Goal: Information Seeking & Learning: Check status

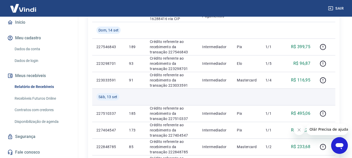
scroll to position [156, 0]
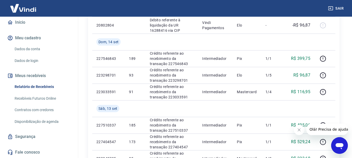
click at [42, 78] on button "Meus recebíveis" at bounding box center [38, 75] width 65 height 11
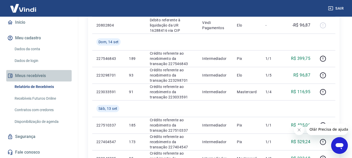
click at [40, 77] on button "Meus recebíveis" at bounding box center [38, 75] width 65 height 11
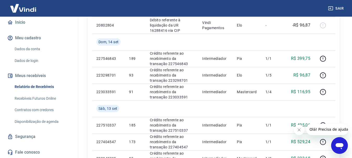
click at [297, 130] on icon "Fechar mensagem da empresa" at bounding box center [299, 130] width 4 height 4
click at [27, 78] on button "Meus recebíveis" at bounding box center [38, 75] width 65 height 11
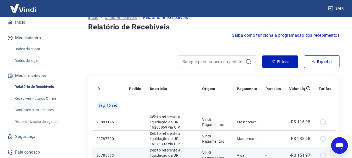
scroll to position [0, 0]
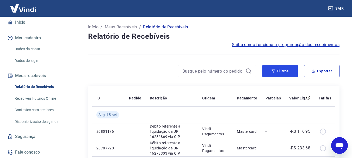
drag, startPoint x: 287, startPoint y: 71, endPoint x: 285, endPoint y: 56, distance: 15.5
click at [287, 71] on button "Filtros" at bounding box center [279, 71] width 35 height 13
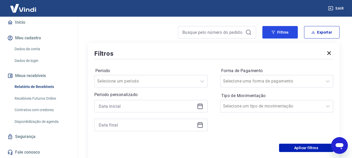
scroll to position [104, 0]
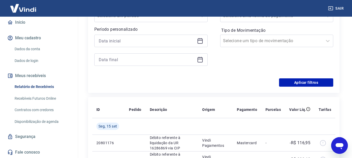
click at [199, 41] on icon at bounding box center [200, 41] width 6 height 6
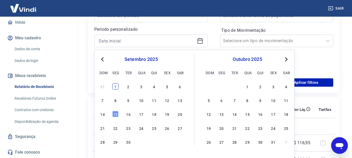
click at [115, 89] on div "1" at bounding box center [115, 86] width 6 height 6
click at [114, 88] on div "Filtros Período Selecione um período Período personalizado Previous Month Next …" at bounding box center [213, 35] width 251 height 116
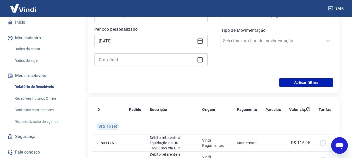
type input "[DATE]"
click at [200, 61] on icon at bounding box center [200, 60] width 6 height 6
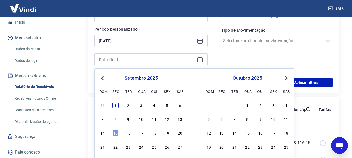
click at [116, 105] on div "1" at bounding box center [115, 105] width 6 height 6
click at [116, 105] on th "ID" at bounding box center [108, 109] width 33 height 17
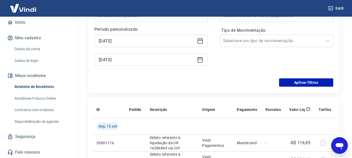
type input "[DATE]"
click at [303, 80] on button "Aplicar filtros" at bounding box center [306, 82] width 54 height 8
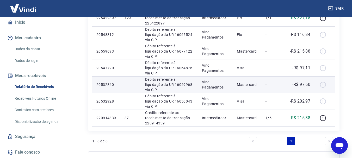
scroll to position [156, 0]
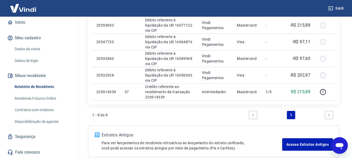
click at [329, 113] on link "Next page" at bounding box center [329, 115] width 8 height 8
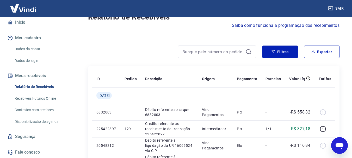
scroll to position [0, 0]
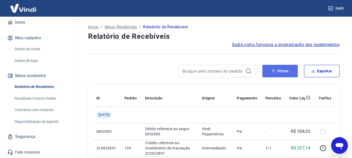
click at [284, 70] on button "Filtros" at bounding box center [279, 71] width 35 height 13
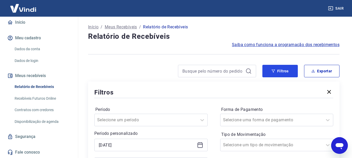
scroll to position [52, 0]
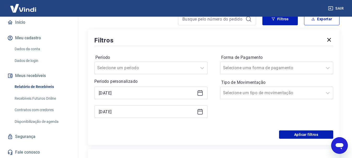
click at [200, 94] on icon at bounding box center [200, 93] width 6 height 6
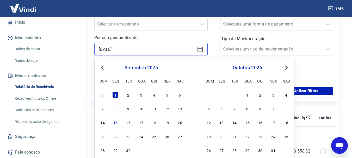
scroll to position [130, 0]
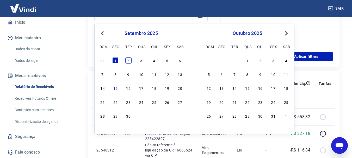
click at [128, 60] on div "2" at bounding box center [128, 60] width 6 height 6
type input "[DATE]"
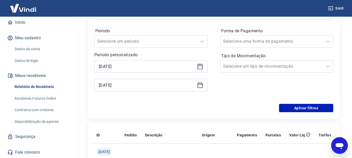
scroll to position [78, 0]
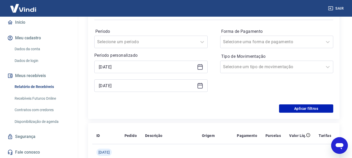
click at [200, 88] on icon at bounding box center [199, 85] width 5 height 5
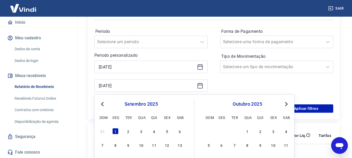
click at [132, 132] on div "31 1 2 3 4 5 6" at bounding box center [141, 131] width 85 height 8
click at [130, 132] on div "2" at bounding box center [128, 131] width 6 height 6
type input "[DATE]"
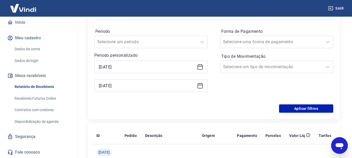
click at [304, 104] on div "Período Selecione um período Período personalizado Selected date: [DATE] [DATE]…" at bounding box center [213, 62] width 239 height 83
click at [305, 106] on button "Aplicar filtros" at bounding box center [306, 108] width 54 height 8
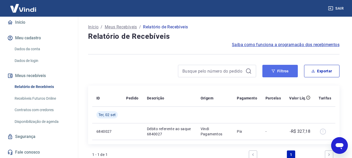
click at [287, 74] on button "Filtros" at bounding box center [279, 71] width 35 height 13
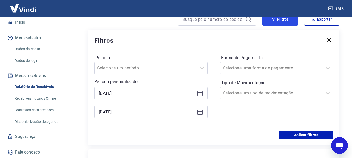
scroll to position [52, 0]
click at [200, 94] on icon at bounding box center [200, 93] width 6 height 6
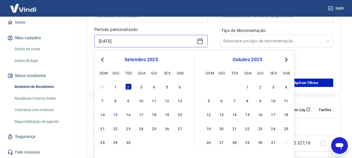
scroll to position [104, 0]
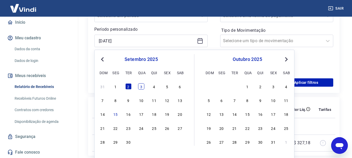
click at [143, 86] on div "3" at bounding box center [141, 86] width 6 height 6
type input "[DATE]"
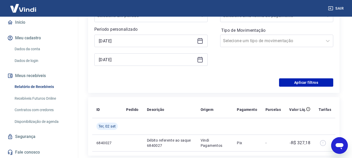
click at [205, 57] on div "[DATE]" at bounding box center [150, 59] width 113 height 13
click at [203, 58] on div "[DATE]" at bounding box center [150, 59] width 113 height 13
click at [202, 62] on icon at bounding box center [199, 59] width 5 height 5
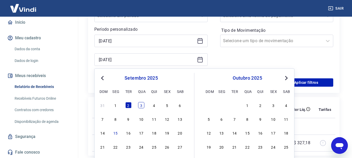
click at [140, 105] on div "3" at bounding box center [141, 105] width 6 height 6
type input "[DATE]"
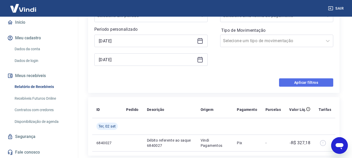
click at [289, 86] on button "Aplicar filtros" at bounding box center [306, 82] width 54 height 8
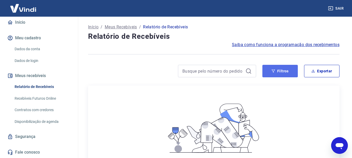
click at [287, 70] on button "Filtros" at bounding box center [279, 71] width 35 height 13
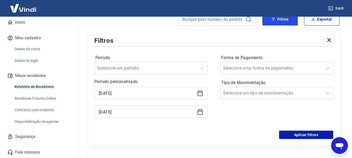
scroll to position [52, 0]
click at [202, 92] on icon at bounding box center [200, 93] width 6 height 6
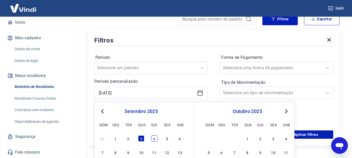
click at [156, 139] on div "4" at bounding box center [154, 138] width 6 height 6
type input "[DATE]"
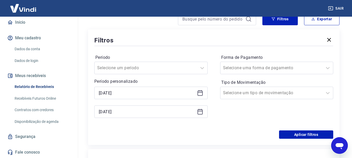
click at [203, 113] on div "[DATE]" at bounding box center [150, 112] width 113 height 13
click at [202, 112] on icon at bounding box center [200, 112] width 6 height 6
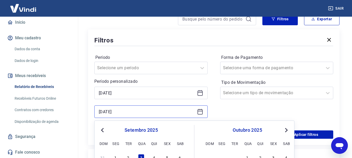
scroll to position [104, 0]
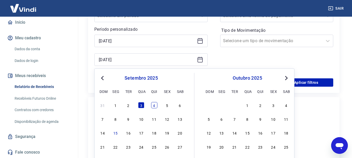
click at [154, 107] on div "4" at bounding box center [154, 105] width 6 height 6
type input "[DATE]"
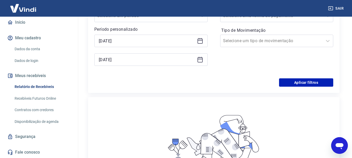
click at [294, 87] on div "Filtros Período Selecione um período Período personalizado Selected date: [DATE…" at bounding box center [213, 35] width 251 height 116
click at [296, 83] on button "Aplicar filtros" at bounding box center [306, 82] width 54 height 8
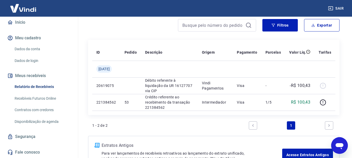
scroll to position [84, 0]
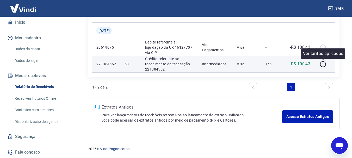
click at [305, 65] on p "R$ 100,43" at bounding box center [301, 64] width 20 height 6
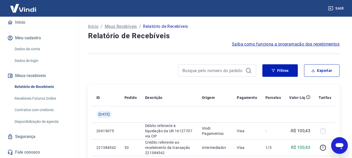
scroll to position [0, 0]
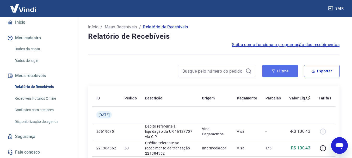
click at [283, 71] on button "Filtros" at bounding box center [279, 71] width 35 height 13
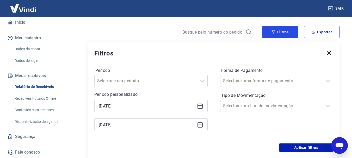
scroll to position [78, 0]
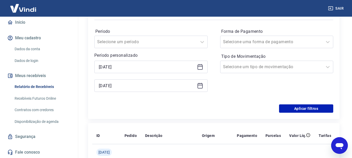
click at [201, 64] on icon at bounding box center [201, 65] width 1 height 2
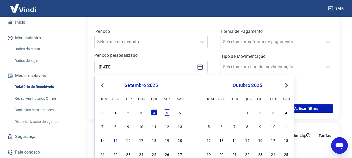
click at [167, 114] on div "5" at bounding box center [167, 112] width 6 height 6
type input "[DATE]"
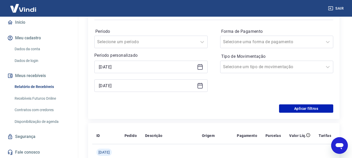
click at [203, 86] on div "[DATE]" at bounding box center [150, 85] width 113 height 13
click at [203, 86] on icon at bounding box center [200, 86] width 6 height 6
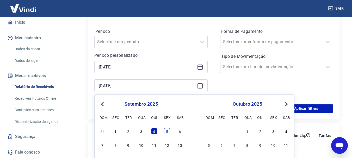
click at [167, 132] on div "5" at bounding box center [167, 131] width 6 height 6
type input "[DATE]"
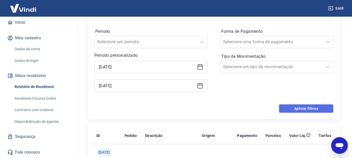
click at [288, 109] on button "Aplicar filtros" at bounding box center [306, 108] width 54 height 8
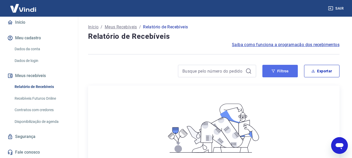
click at [274, 71] on icon "button" at bounding box center [273, 71] width 4 height 4
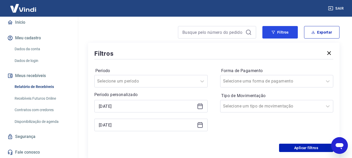
scroll to position [78, 0]
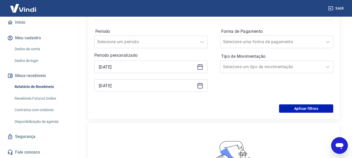
click at [199, 65] on icon at bounding box center [199, 65] width 1 height 2
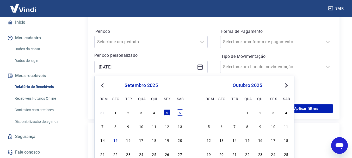
click at [180, 113] on div "6" at bounding box center [180, 112] width 6 height 6
type input "[DATE]"
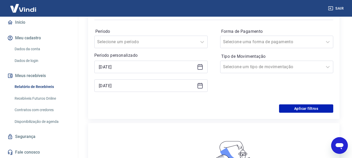
click at [205, 84] on div "[DATE]" at bounding box center [150, 85] width 113 height 13
click at [202, 86] on icon at bounding box center [199, 85] width 5 height 5
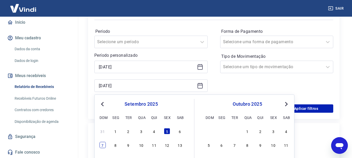
click at [100, 144] on div "7" at bounding box center [103, 145] width 6 height 6
type input "[DATE]"
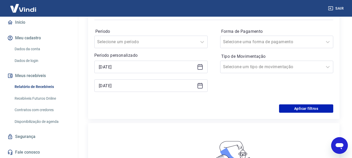
click at [293, 104] on div "Período Selecione um período Período personalizado Selected date: [DATE] [DATE]…" at bounding box center [213, 62] width 239 height 83
click at [294, 108] on button "Aplicar filtros" at bounding box center [306, 108] width 54 height 8
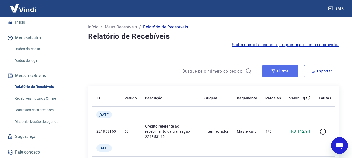
click at [270, 73] on button "Filtros" at bounding box center [279, 71] width 35 height 13
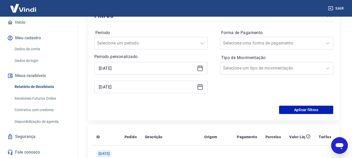
scroll to position [78, 0]
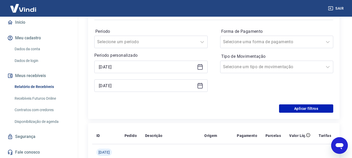
click at [201, 66] on icon at bounding box center [200, 67] width 6 height 6
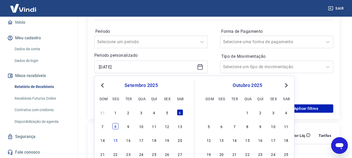
click at [117, 127] on div "8" at bounding box center [115, 126] width 6 height 6
type input "[DATE]"
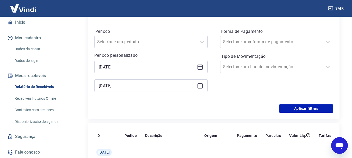
click at [199, 88] on icon at bounding box center [199, 85] width 5 height 5
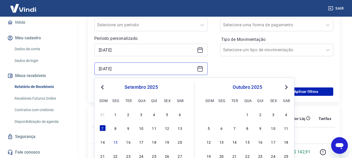
scroll to position [104, 0]
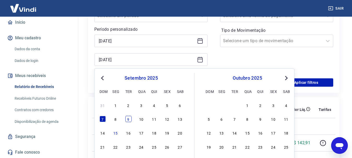
click at [128, 119] on div "9" at bounding box center [128, 119] width 6 height 6
type input "[DATE]"
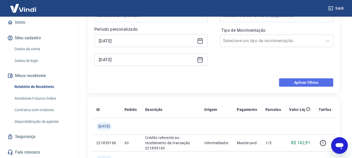
click at [303, 81] on button "Aplicar filtros" at bounding box center [306, 82] width 54 height 8
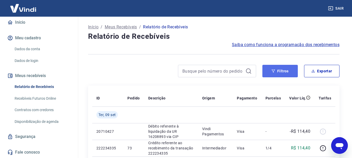
click at [274, 77] on button "Filtros" at bounding box center [279, 71] width 35 height 13
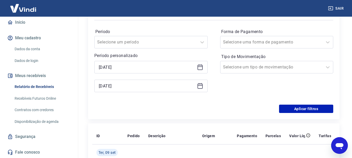
scroll to position [78, 0]
click at [201, 69] on icon at bounding box center [200, 67] width 6 height 6
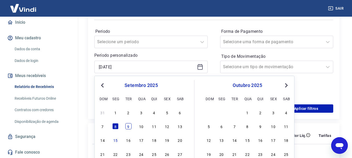
click at [128, 127] on div "9" at bounding box center [128, 126] width 6 height 6
type input "[DATE]"
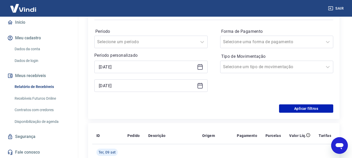
click at [202, 86] on icon at bounding box center [199, 85] width 5 height 5
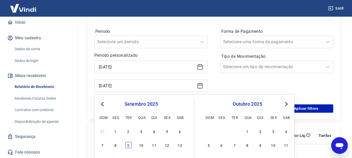
click at [129, 146] on div "9" at bounding box center [128, 145] width 6 height 6
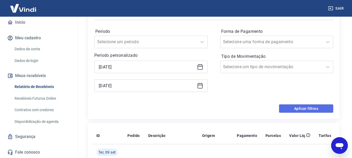
click at [314, 110] on button "Aplicar filtros" at bounding box center [306, 108] width 54 height 8
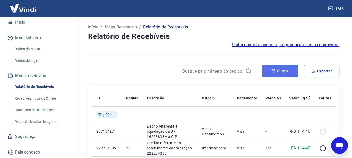
click at [276, 70] on button "Filtros" at bounding box center [279, 71] width 35 height 13
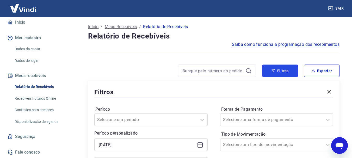
scroll to position [52, 0]
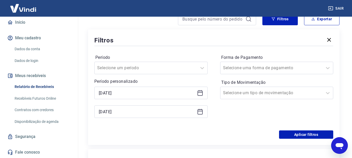
click at [200, 96] on icon at bounding box center [199, 93] width 5 height 5
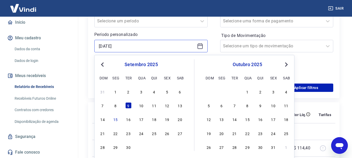
scroll to position [104, 0]
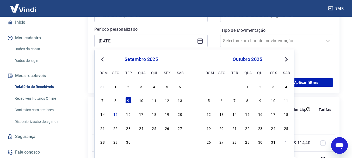
click at [143, 101] on div "10" at bounding box center [141, 100] width 6 height 6
type input "[DATE]"
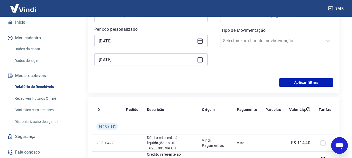
click at [201, 59] on icon at bounding box center [199, 59] width 5 height 1
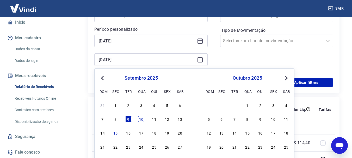
click at [140, 117] on div "10" at bounding box center [141, 119] width 6 height 6
type input "[DATE]"
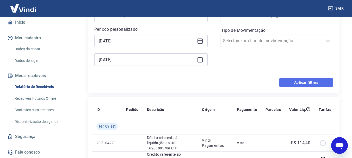
click at [287, 80] on button "Aplicar filtros" at bounding box center [306, 82] width 54 height 8
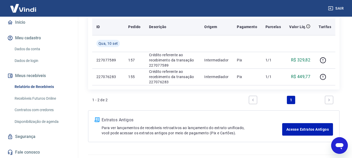
scroll to position [78, 0]
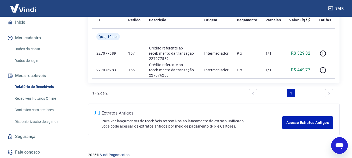
click at [343, 84] on div "Início / Meus Recebíveis / Relatório de Recebíveis Relatório de Recebíveis Saib…" at bounding box center [214, 40] width 264 height 203
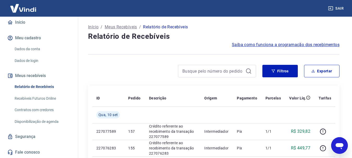
click at [29, 51] on link "Dados da conta" at bounding box center [42, 49] width 59 height 11
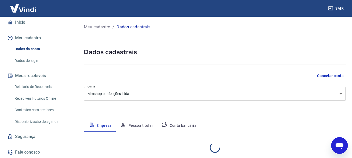
select select "ES"
click at [33, 39] on button "Meu cadastro" at bounding box center [38, 37] width 65 height 11
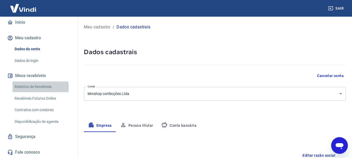
click at [35, 90] on link "Relatório de Recebíveis" at bounding box center [42, 87] width 59 height 11
